Goal: Use online tool/utility: Utilize a website feature to perform a specific function

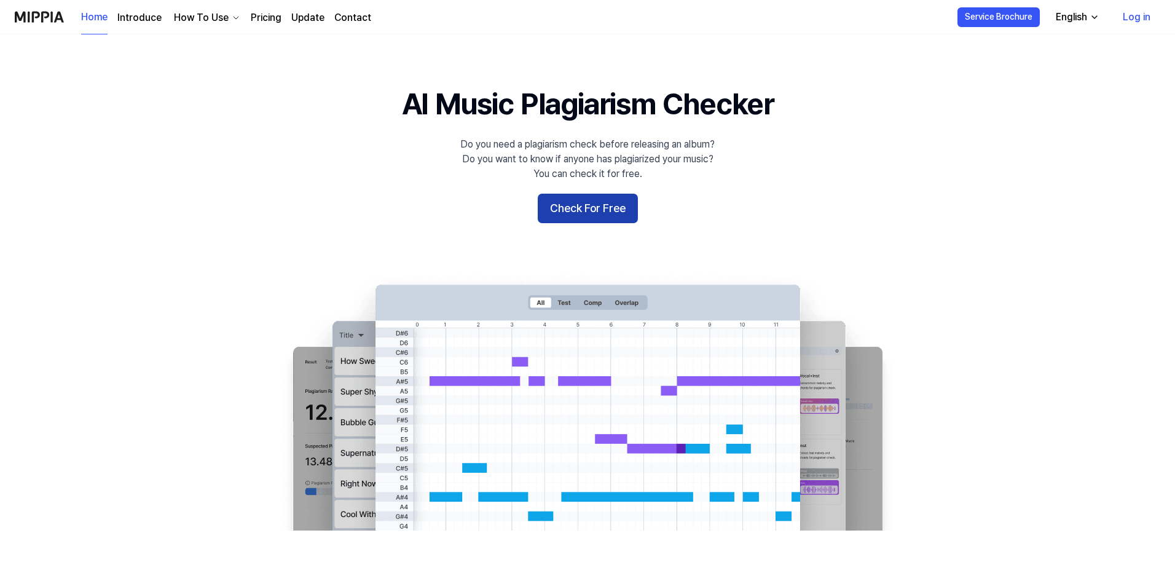
click at [573, 205] on button "Check For Free" at bounding box center [588, 209] width 100 height 30
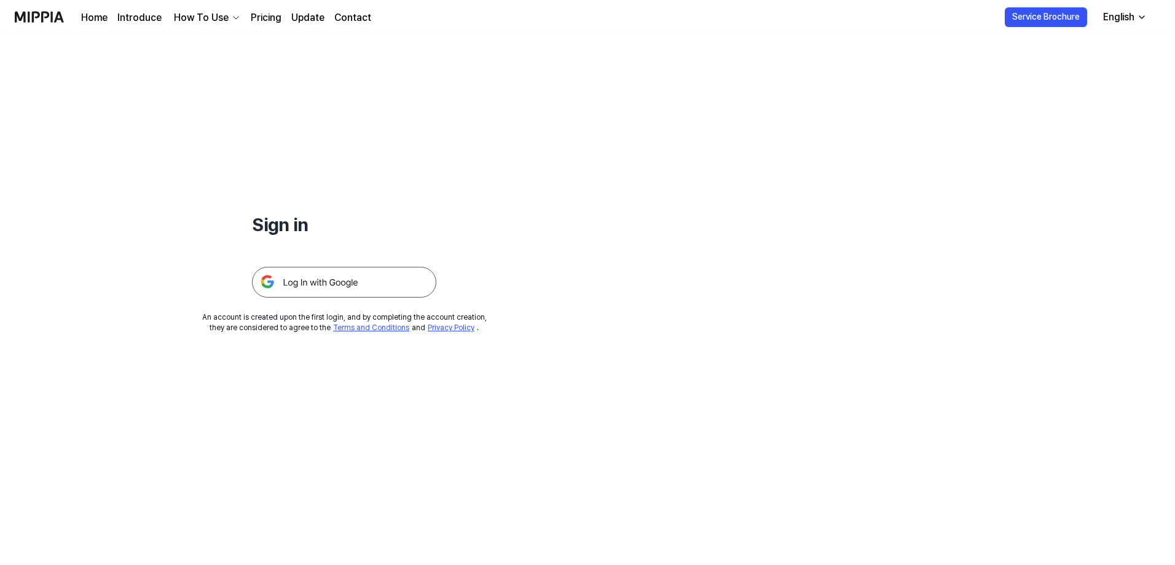
click at [304, 283] on img at bounding box center [344, 282] width 184 height 31
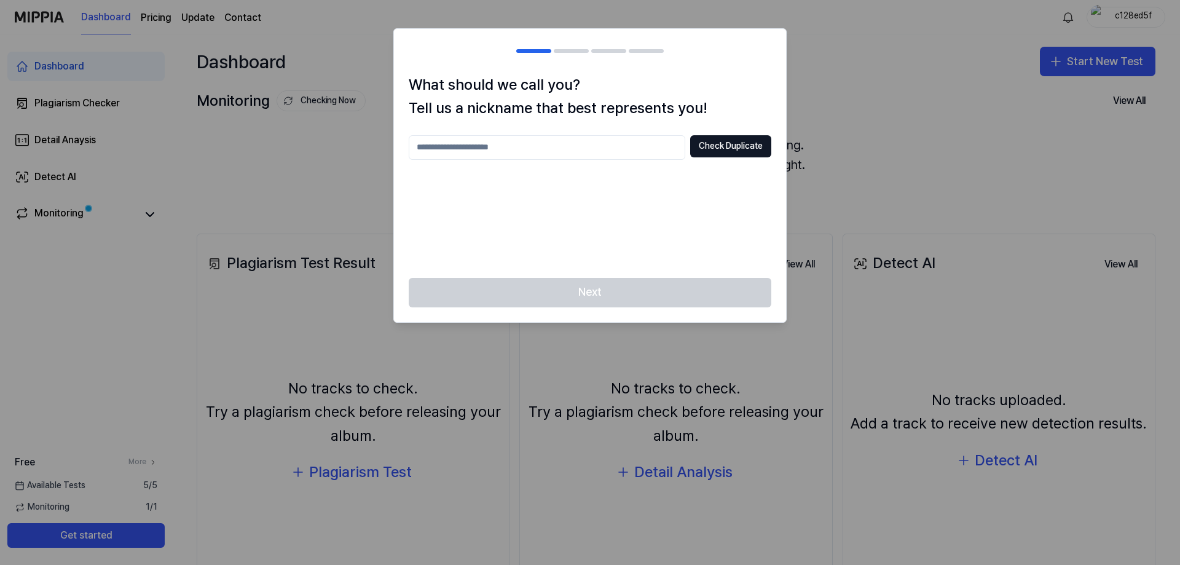
click at [483, 154] on input "text" at bounding box center [547, 147] width 277 height 25
type input "******"
click at [717, 148] on button "Check Duplicate" at bounding box center [730, 146] width 81 height 22
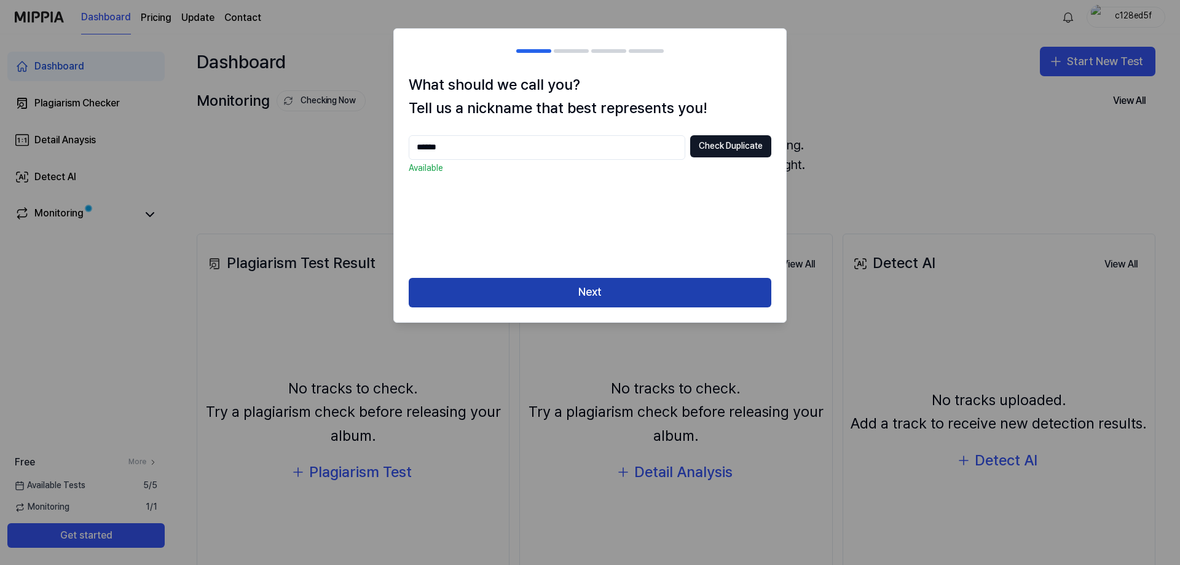
click at [594, 290] on button "Next" at bounding box center [590, 293] width 363 height 30
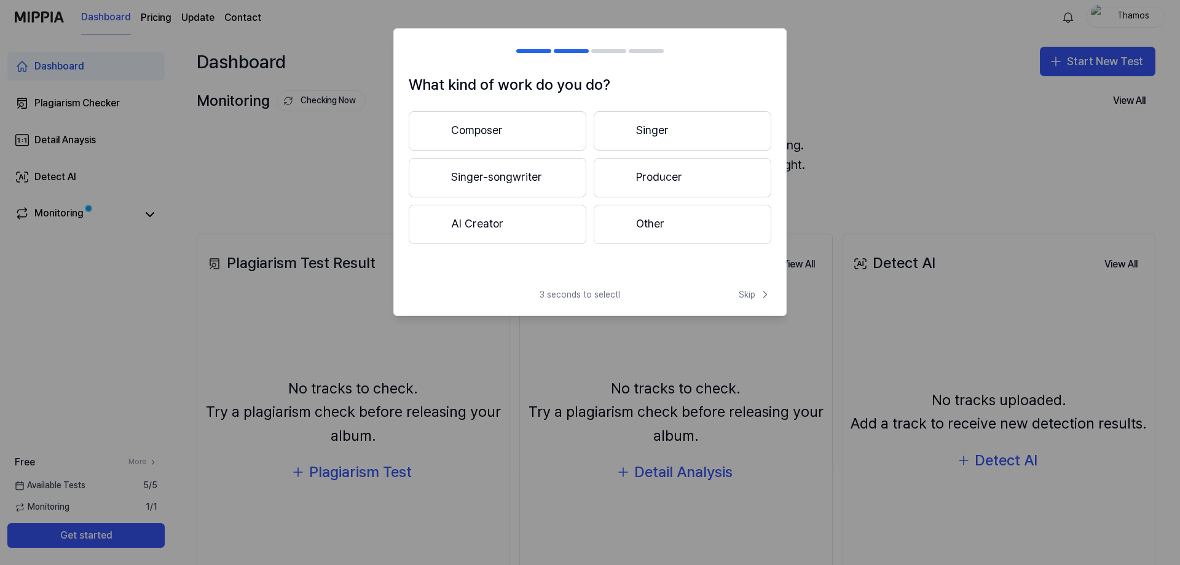
click at [617, 167] on button "Producer" at bounding box center [683, 177] width 178 height 39
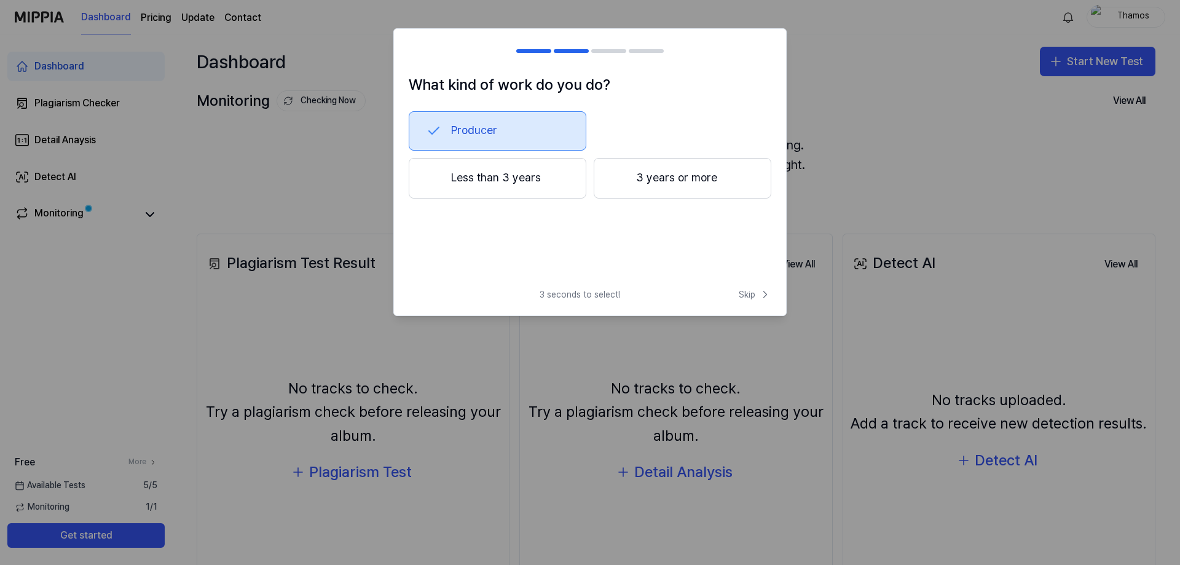
click at [645, 177] on button "3 years or more" at bounding box center [683, 178] width 178 height 41
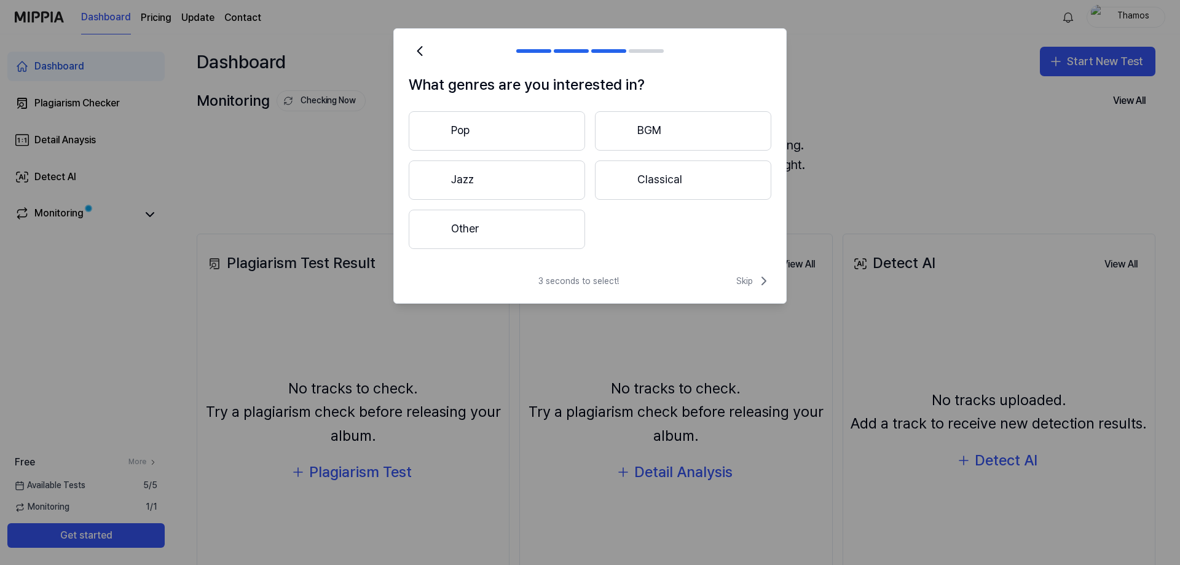
click at [502, 238] on button "Other" at bounding box center [497, 229] width 176 height 39
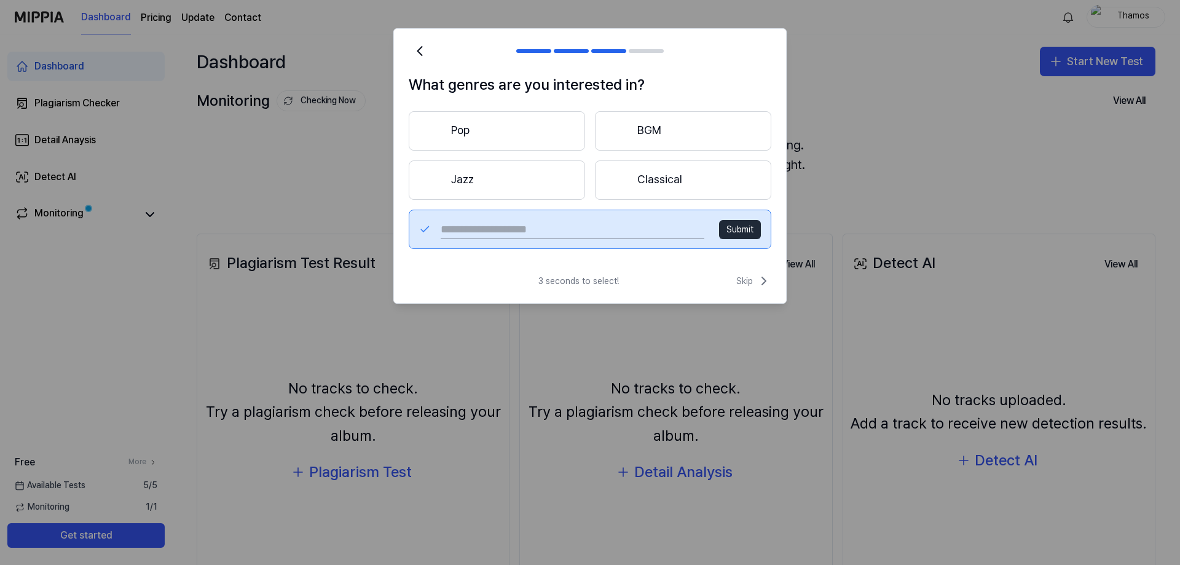
click at [483, 226] on input "text" at bounding box center [573, 229] width 264 height 20
type input "**********"
click at [738, 231] on button "Submit" at bounding box center [740, 230] width 42 height 20
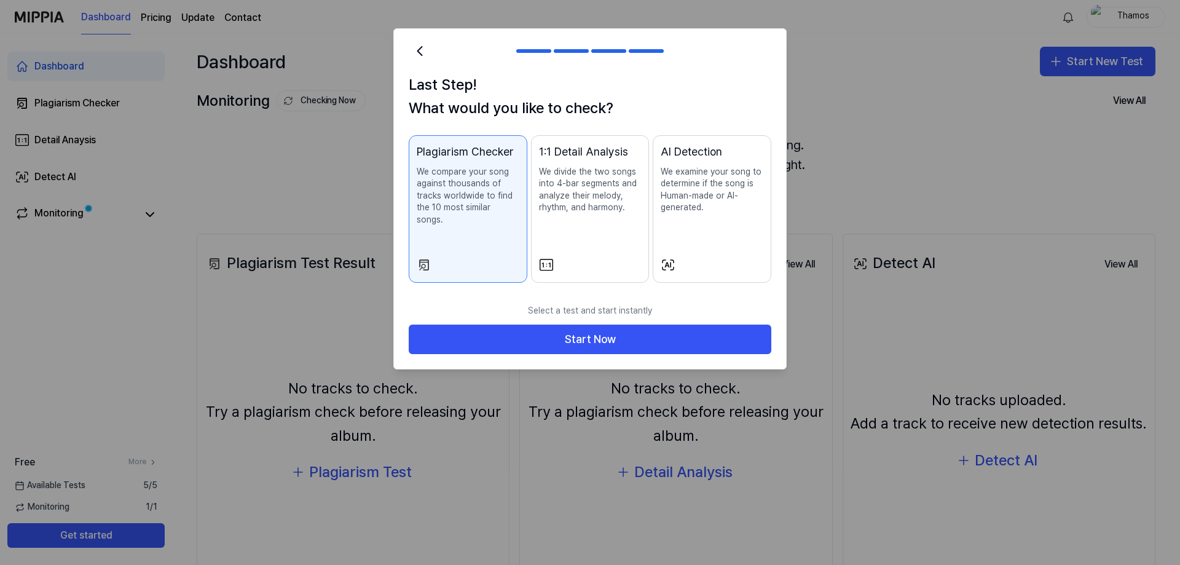
click at [697, 200] on p "We examine your song to determine if the song is Human-made or AI-generated." at bounding box center [712, 190] width 103 height 48
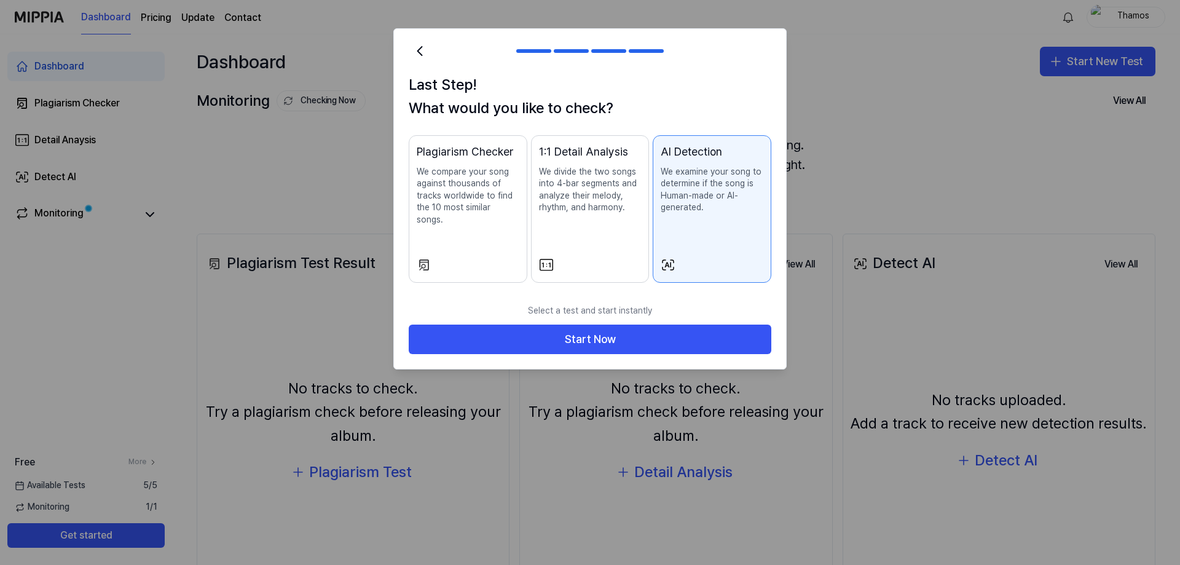
click at [459, 197] on p "We compare your song against thousands of tracks worldwide to find the 10 most …" at bounding box center [468, 196] width 103 height 60
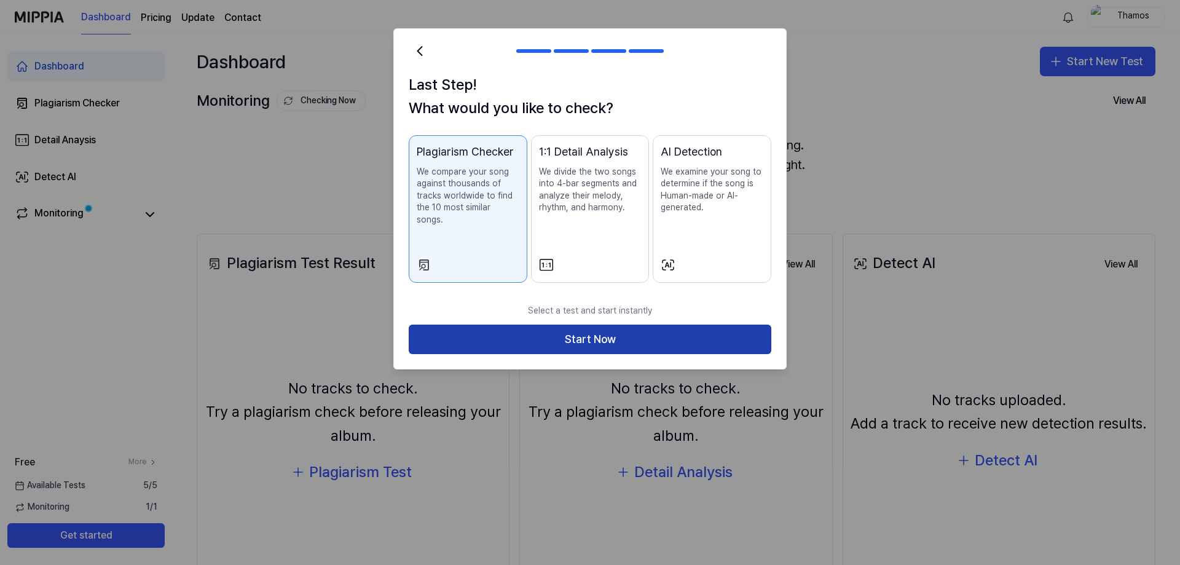
click at [530, 325] on button "Start Now" at bounding box center [590, 340] width 363 height 30
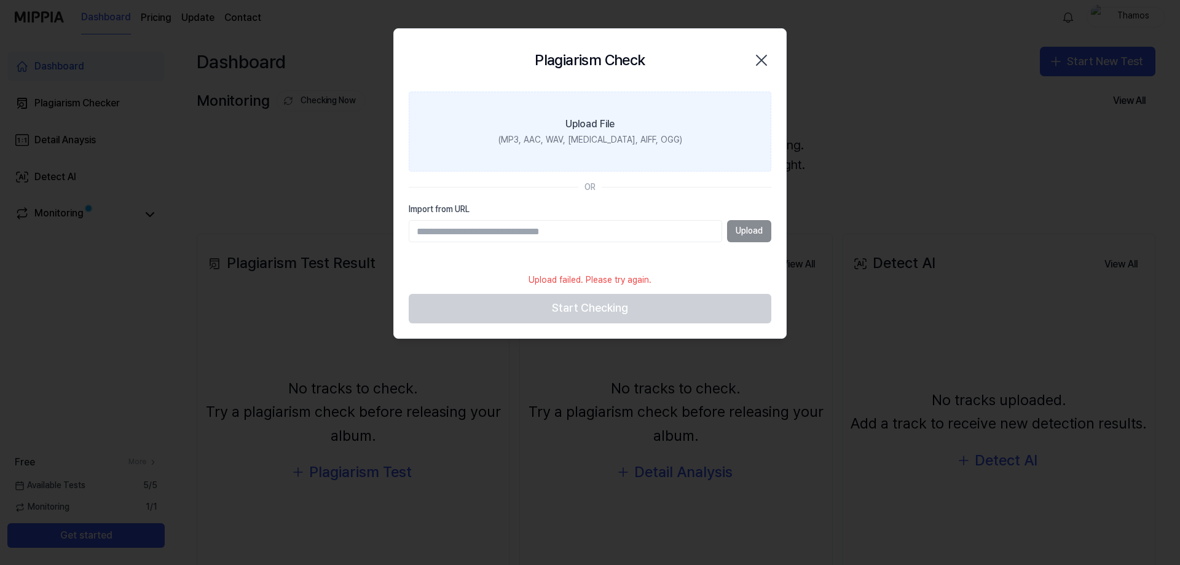
click at [521, 140] on label "Upload File (MP3, AAC, WAV, [MEDICAL_DATA], AIFF, OGG)" at bounding box center [590, 132] width 363 height 80
click at [0, 0] on input "Upload File (MP3, AAC, WAV, [MEDICAL_DATA], AIFF, OGG)" at bounding box center [0, 0] width 0 height 0
click at [570, 143] on div "(MP3, AAC, WAV, [MEDICAL_DATA], AIFF, OGG)" at bounding box center [591, 140] width 184 height 12
click at [0, 0] on input "Upload File (MP3, AAC, WAV, [MEDICAL_DATA], AIFF, OGG)" at bounding box center [0, 0] width 0 height 0
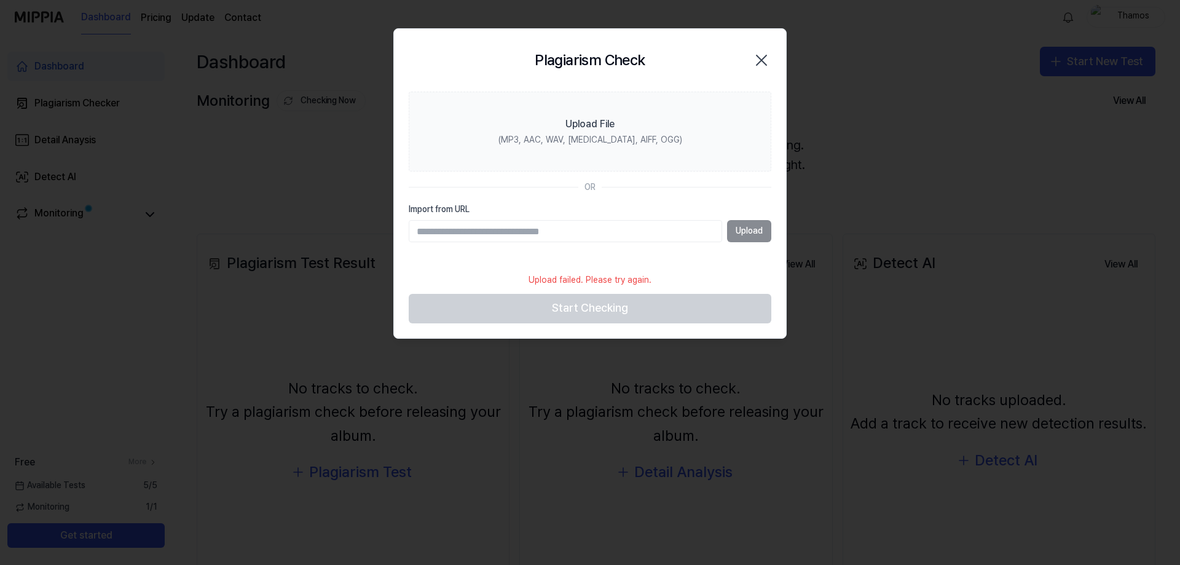
click at [759, 58] on icon "button" at bounding box center [762, 60] width 10 height 10
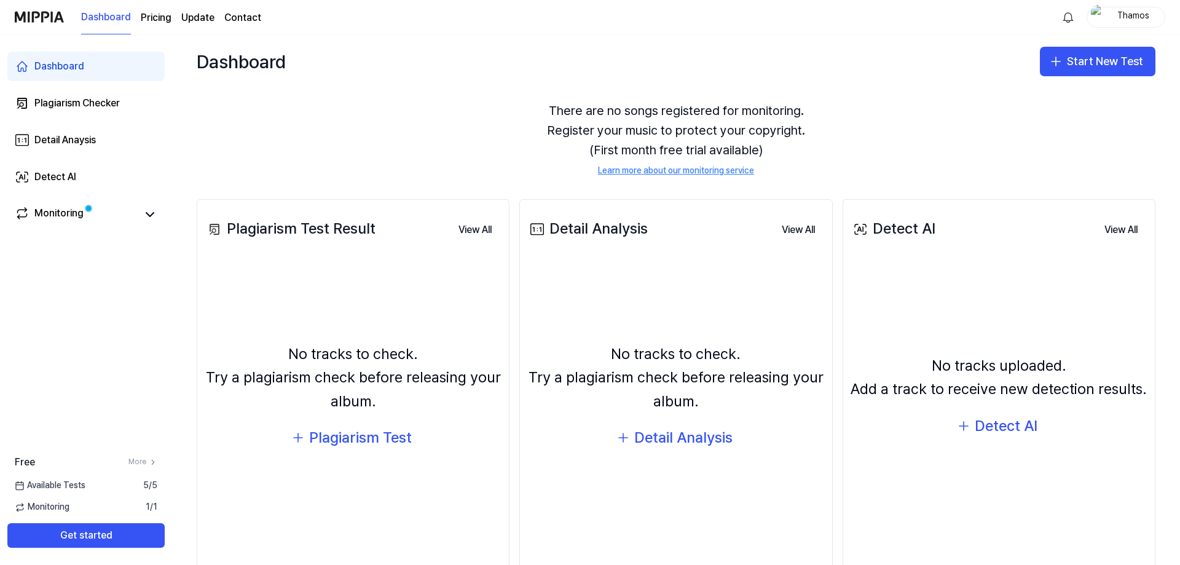
scroll to position [61, 0]
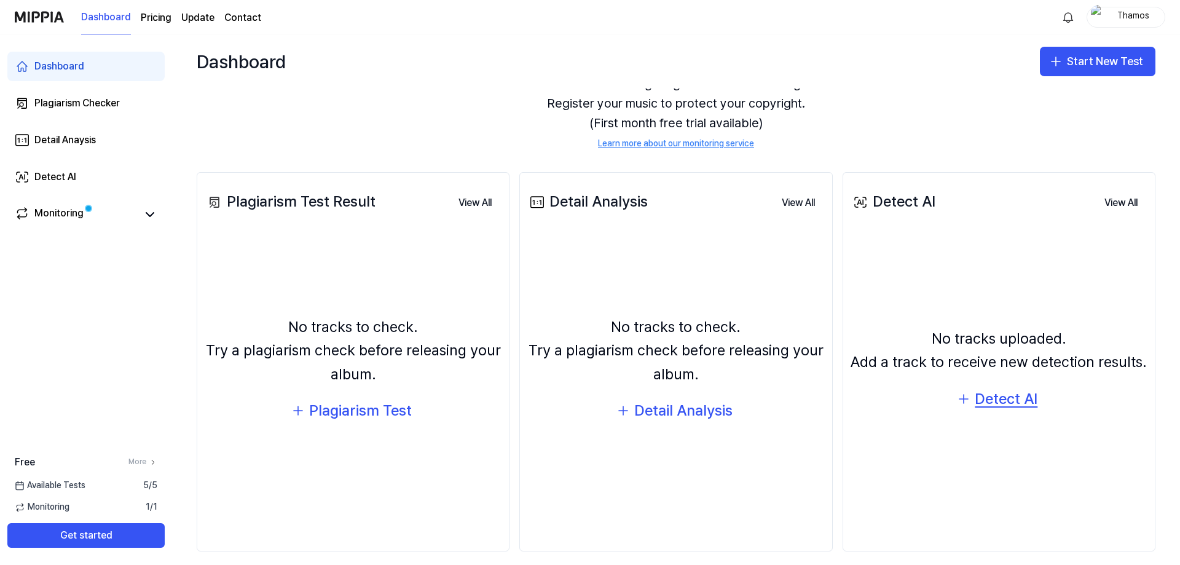
click at [996, 404] on div "Detect AI" at bounding box center [1006, 398] width 63 height 23
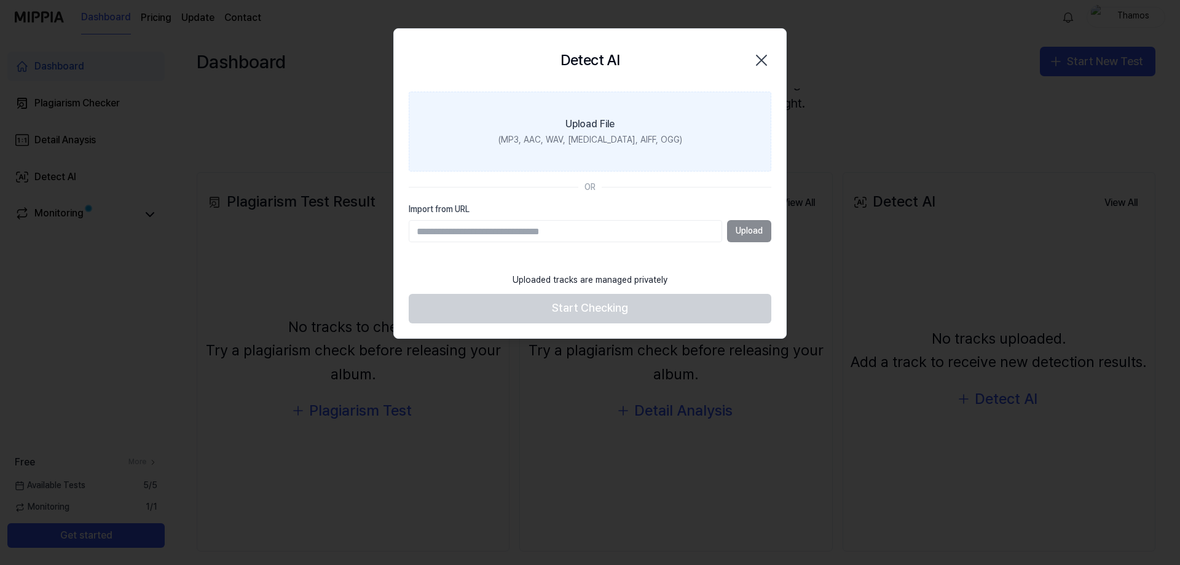
click at [468, 104] on label "Upload File (MP3, AAC, WAV, [MEDICAL_DATA], AIFF, OGG)" at bounding box center [590, 132] width 363 height 80
click at [0, 0] on input "Upload File (MP3, AAC, WAV, [MEDICAL_DATA], AIFF, OGG)" at bounding box center [0, 0] width 0 height 0
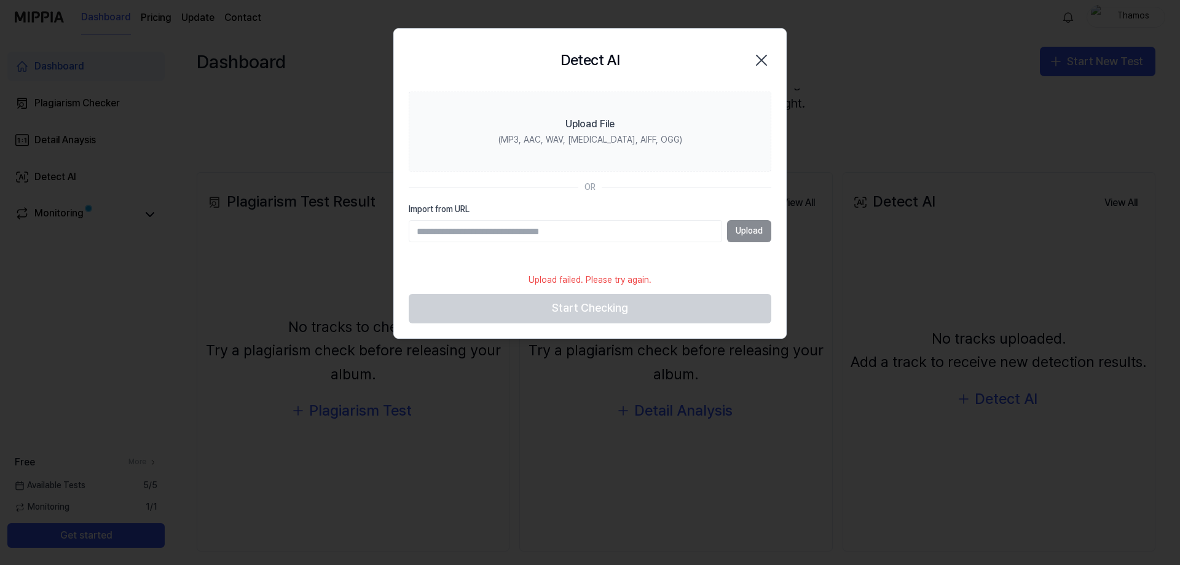
click at [757, 65] on icon "button" at bounding box center [762, 60] width 20 height 20
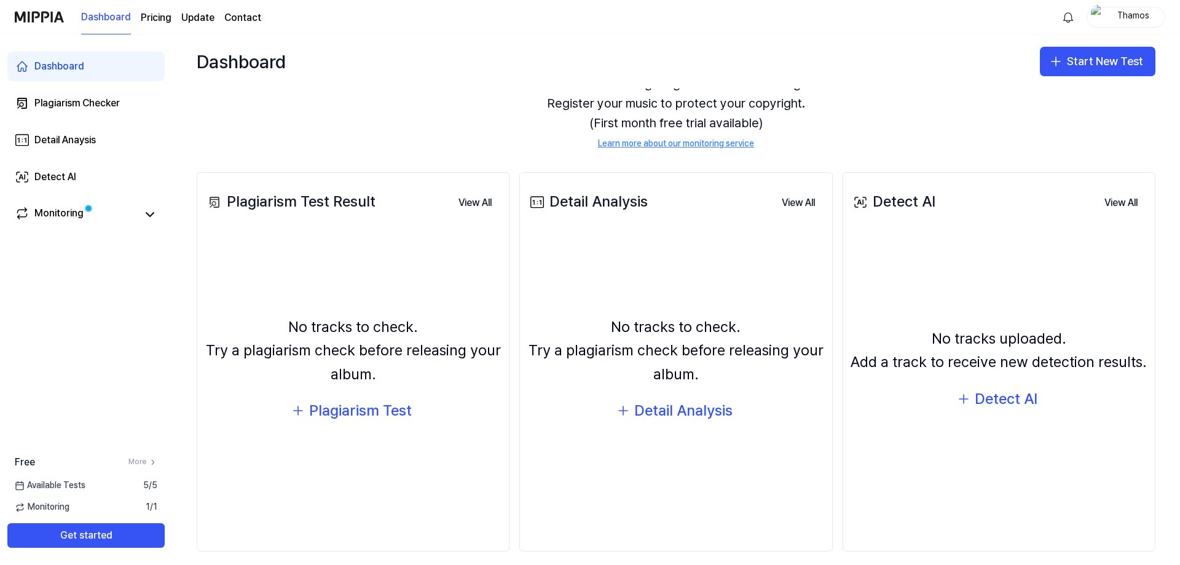
click at [1113, 15] on div "Thamos" at bounding box center [1134, 17] width 48 height 14
click at [907, 108] on div "There are no songs registered for monitoring. Register your music to protect yo…" at bounding box center [676, 112] width 959 height 106
